Goal: Task Accomplishment & Management: Use online tool/utility

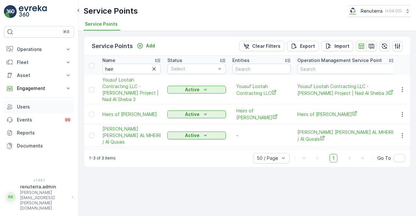
click at [27, 110] on p "Users" at bounding box center [44, 107] width 55 height 6
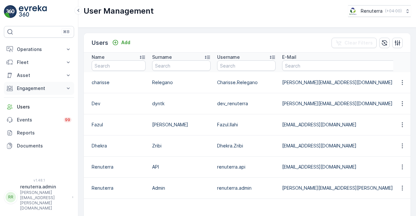
click at [67, 89] on icon at bounding box center [68, 88] width 6 height 6
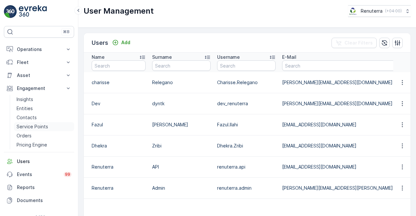
click at [42, 126] on p "Service Points" at bounding box center [33, 126] width 32 height 6
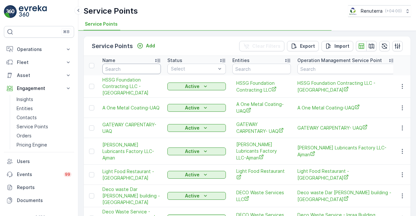
click at [123, 72] on input "text" at bounding box center [131, 69] width 58 height 10
click at [130, 69] on input "text" at bounding box center [131, 69] width 58 height 10
type input "Adnh"
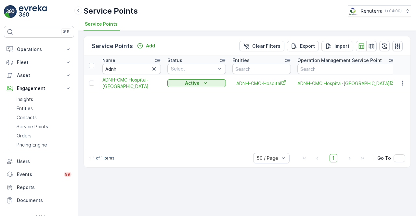
click at [395, 84] on td at bounding box center [402, 83] width 18 height 16
click at [398, 84] on button "button" at bounding box center [402, 83] width 12 height 8
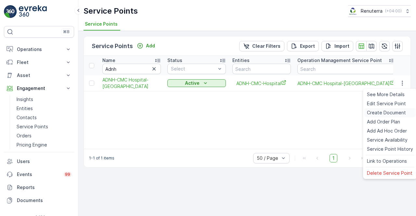
click at [376, 113] on span "Create Document" at bounding box center [386, 113] width 39 height 6
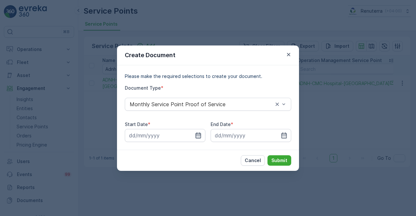
click at [197, 135] on icon "button" at bounding box center [199, 135] width 6 height 6
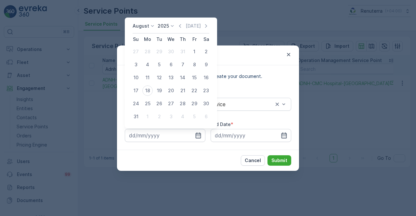
click at [181, 26] on icon "button" at bounding box center [180, 26] width 6 height 6
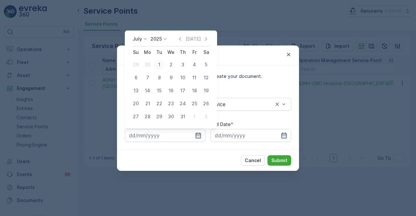
click at [155, 67] on div "1" at bounding box center [159, 64] width 10 height 10
type input "01.07.2025"
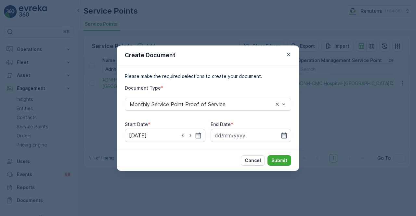
click at [286, 137] on icon "button" at bounding box center [284, 135] width 6 height 6
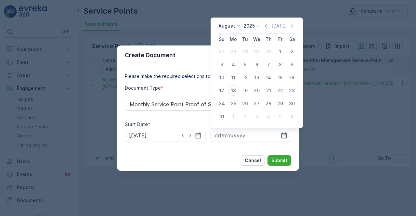
drag, startPoint x: 268, startPoint y: 24, endPoint x: 271, endPoint y: 56, distance: 31.3
click at [268, 25] on icon "button" at bounding box center [266, 26] width 6 height 6
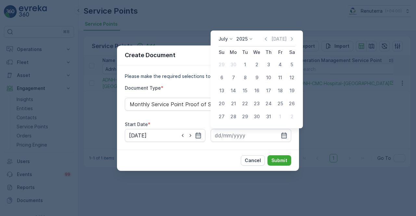
click at [269, 116] on div "31" at bounding box center [268, 116] width 10 height 10
type input "31.07.2025"
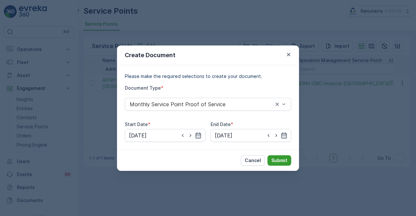
click at [279, 158] on button "Submit" at bounding box center [279, 160] width 24 height 10
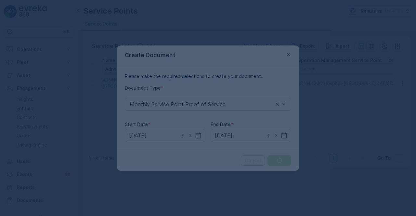
click at [287, 57] on div at bounding box center [208, 108] width 416 height 216
click at [287, 54] on div at bounding box center [208, 108] width 416 height 216
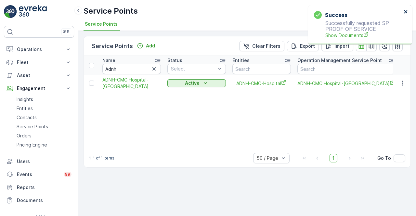
click at [406, 11] on icon "close" at bounding box center [405, 11] width 3 height 3
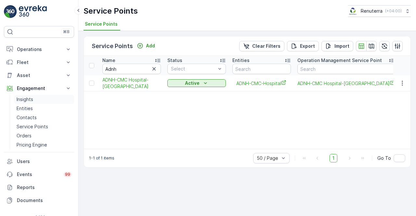
click at [30, 100] on p "Insights" at bounding box center [25, 99] width 17 height 6
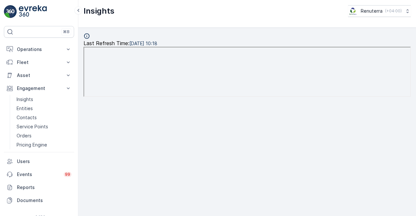
scroll to position [5, 0]
click at [411, 176] on div "Last Refresh Time : 18.08.2025 10:18" at bounding box center [247, 122] width 338 height 188
click at [43, 123] on p "Service Points" at bounding box center [33, 126] width 32 height 6
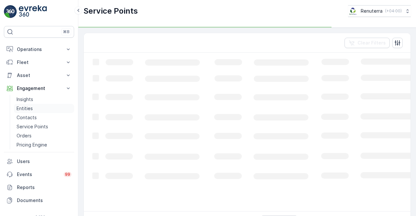
click at [27, 104] on link "Entities" at bounding box center [44, 108] width 60 height 9
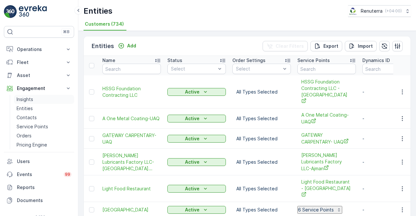
click at [27, 98] on p "Insights" at bounding box center [25, 99] width 17 height 6
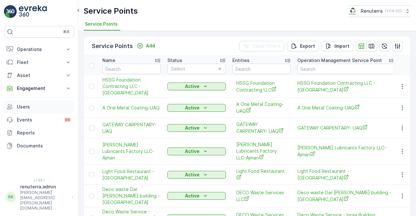
click at [37, 108] on p "Users" at bounding box center [44, 107] width 55 height 6
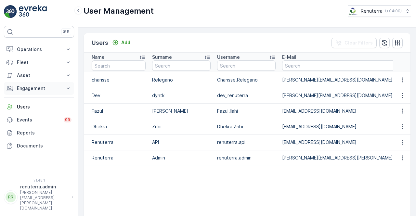
click at [46, 89] on p "Engagement" at bounding box center [39, 88] width 44 height 6
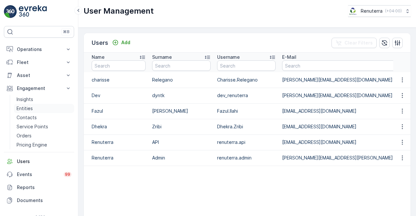
click at [40, 104] on link "Entities" at bounding box center [44, 108] width 60 height 9
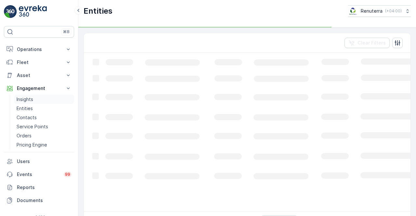
click at [37, 97] on link "Insights" at bounding box center [44, 99] width 60 height 9
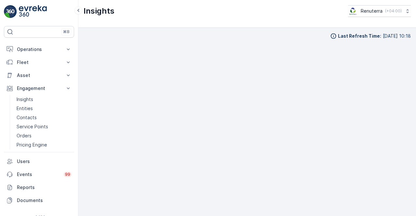
scroll to position [5, 0]
